Goal: Task Accomplishment & Management: Manage account settings

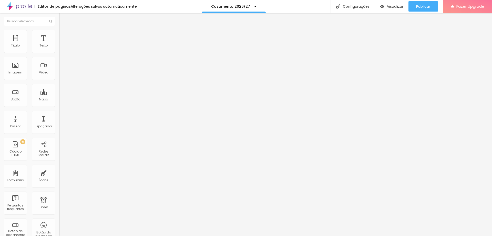
click at [59, 44] on span "Trocar imagem" at bounding box center [73, 42] width 28 height 4
click at [112, 235] on div at bounding box center [246, 239] width 492 height 0
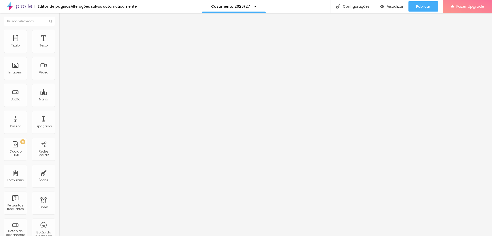
click at [59, 44] on span "Trocar imagem" at bounding box center [73, 42] width 28 height 4
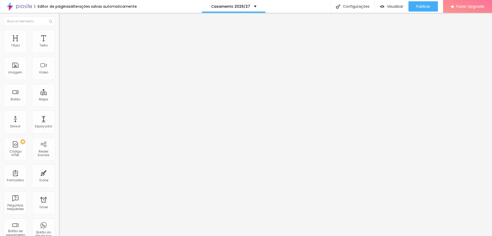
click at [59, 44] on span "Trocar imagem" at bounding box center [73, 42] width 28 height 4
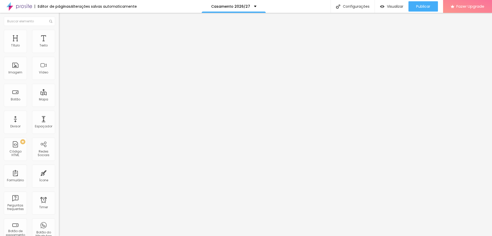
click at [59, 44] on span "Trocar imagem" at bounding box center [73, 42] width 28 height 4
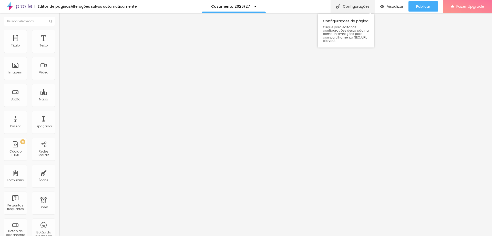
click at [353, 8] on div "Configurações" at bounding box center [353, 6] width 44 height 13
drag, startPoint x: 242, startPoint y: 85, endPoint x: 221, endPoint y: 86, distance: 20.8
type input "/casamento26"
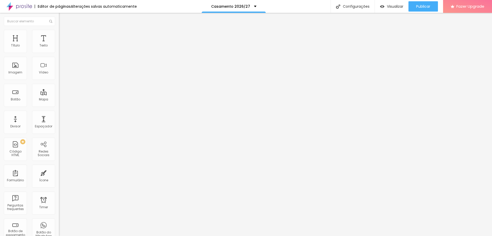
drag, startPoint x: 276, startPoint y: 94, endPoint x: 211, endPoint y: 96, distance: 65.9
click at [423, 4] on span "Publicar" at bounding box center [423, 6] width 14 height 4
